Goal: Task Accomplishment & Management: Manage account settings

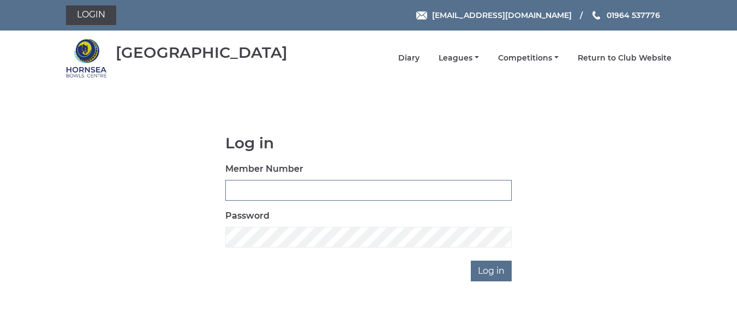
click at [380, 190] on input "Member Number" at bounding box center [368, 190] width 286 height 21
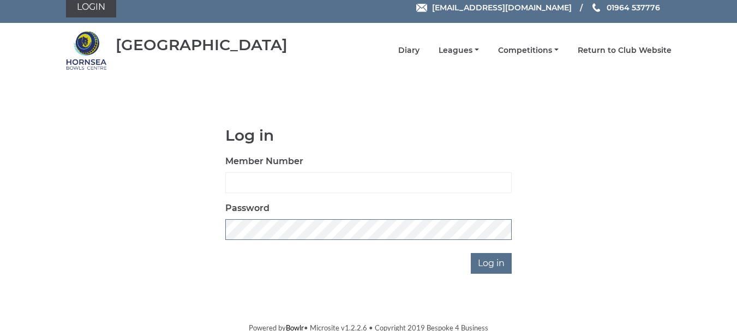
scroll to position [10, 0]
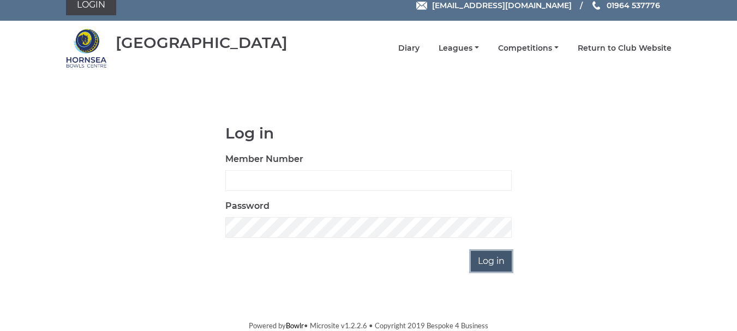
click at [497, 264] on input "Log in" at bounding box center [491, 261] width 41 height 21
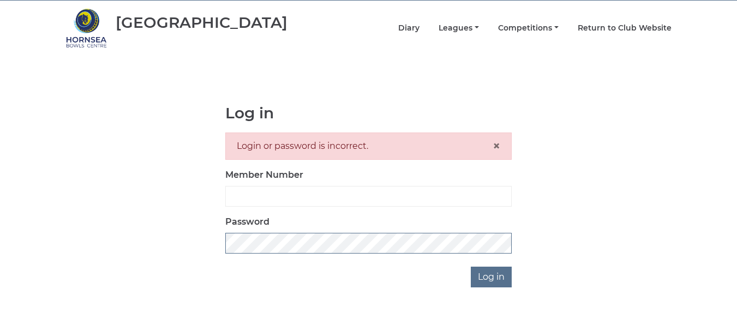
scroll to position [46, 0]
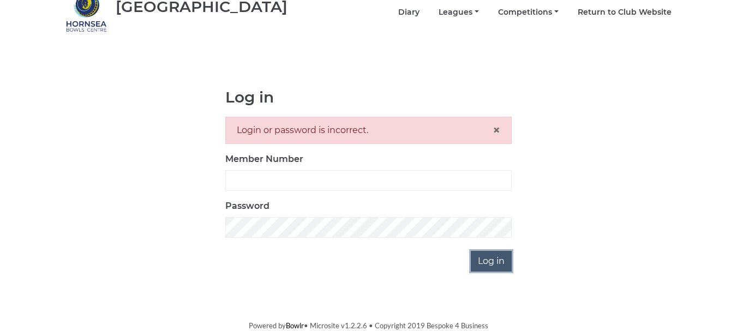
click at [494, 262] on input "Log in" at bounding box center [491, 261] width 41 height 21
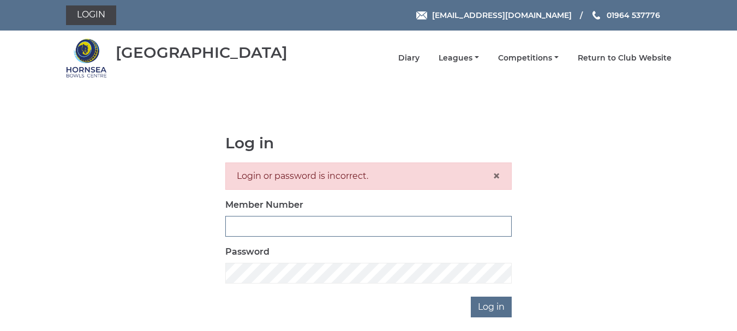
click at [279, 227] on input "Member Number" at bounding box center [368, 226] width 286 height 21
type input "0207"
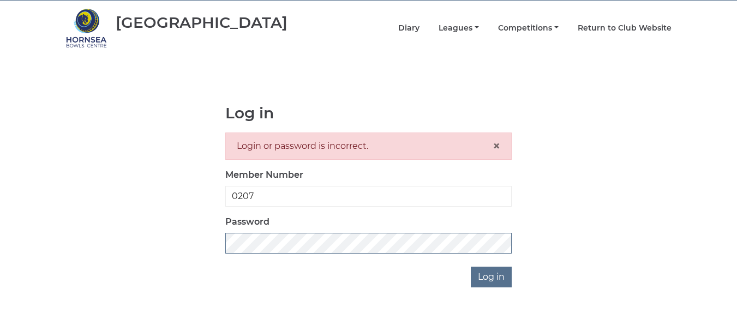
scroll to position [46, 0]
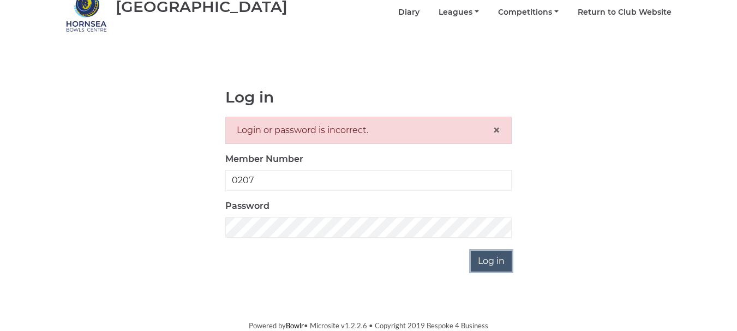
click at [479, 262] on input "Log in" at bounding box center [491, 261] width 41 height 21
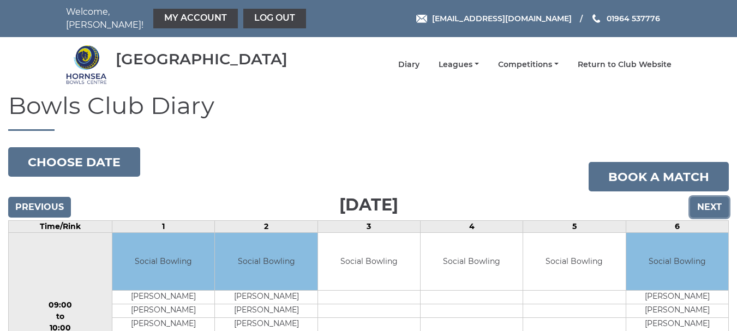
click at [708, 202] on input "Next" at bounding box center [709, 207] width 39 height 21
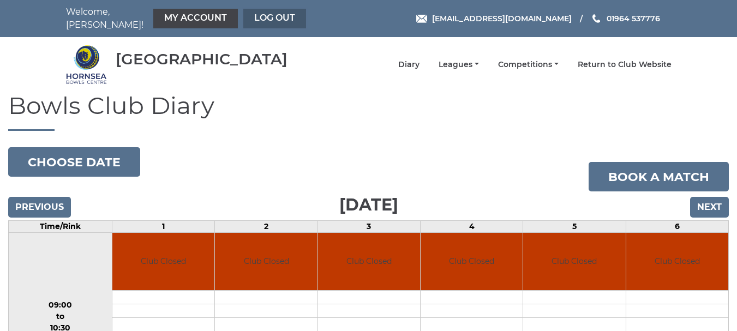
click at [268, 13] on link "Log out" at bounding box center [274, 19] width 63 height 20
